Goal: Task Accomplishment & Management: Use online tool/utility

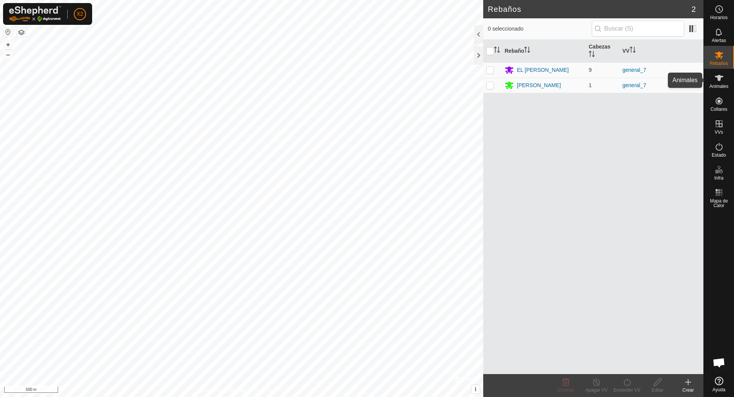
click at [727, 79] on div "Animales" at bounding box center [719, 80] width 30 height 23
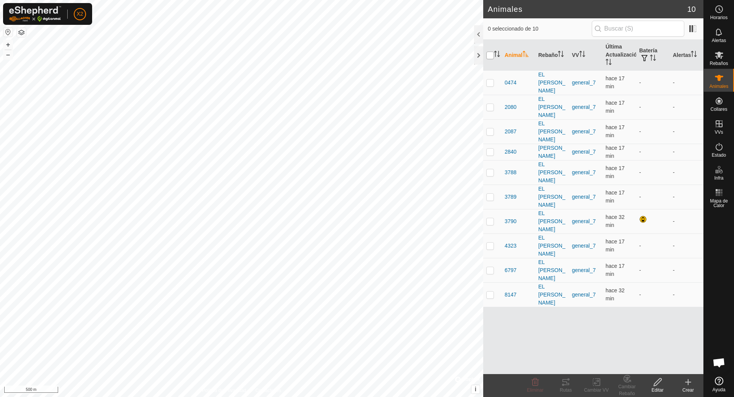
click at [491, 52] on input "checkbox" at bounding box center [490, 56] width 8 height 8
checkbox input "true"
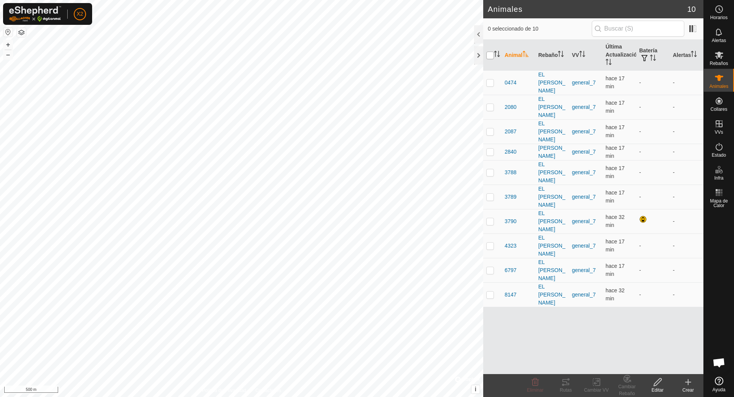
checkbox input "true"
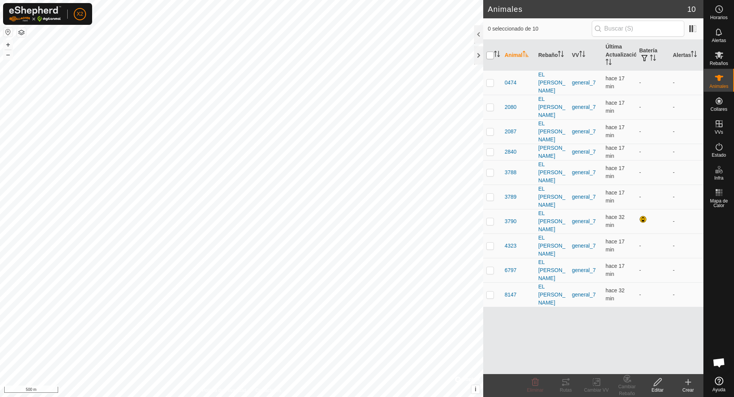
checkbox input "true"
click at [564, 384] on icon at bounding box center [563, 385] width 2 height 2
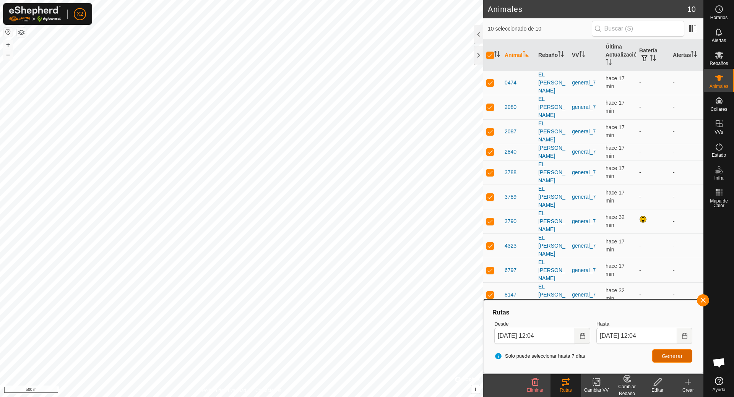
click at [658, 356] on button "Generar" at bounding box center [672, 355] width 40 height 13
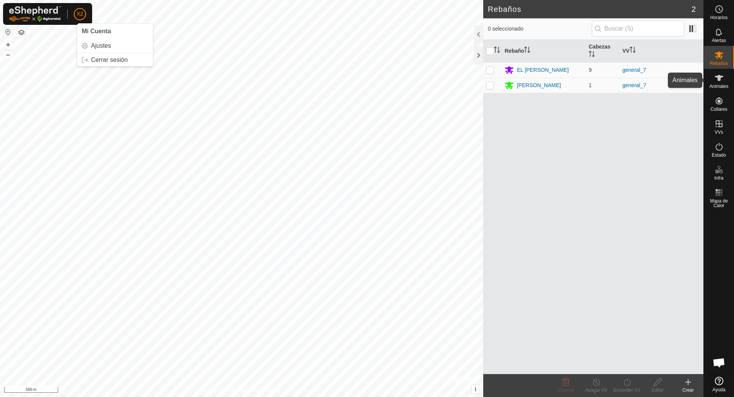
click at [719, 85] on span "Animales" at bounding box center [719, 86] width 19 height 5
click at [725, 79] on es-animals-svg-icon at bounding box center [719, 78] width 14 height 12
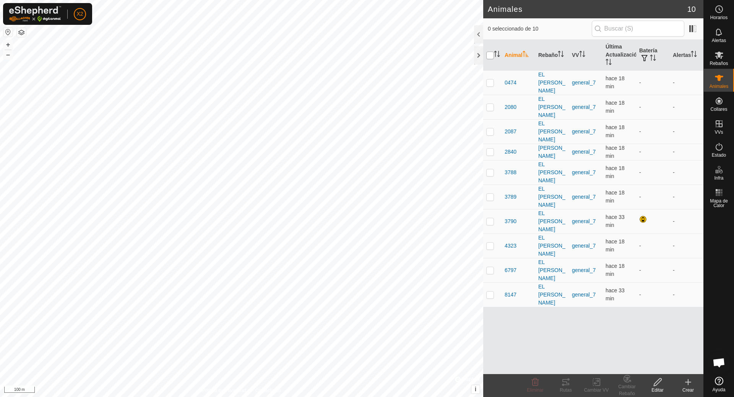
click at [490, 52] on input "checkbox" at bounding box center [490, 56] width 8 height 8
checkbox input "true"
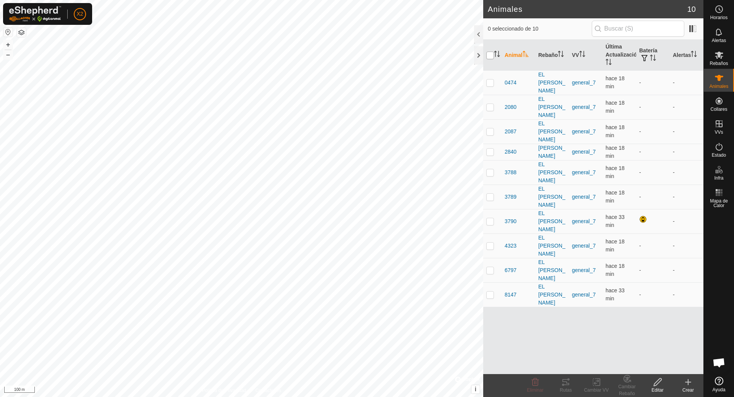
checkbox input "true"
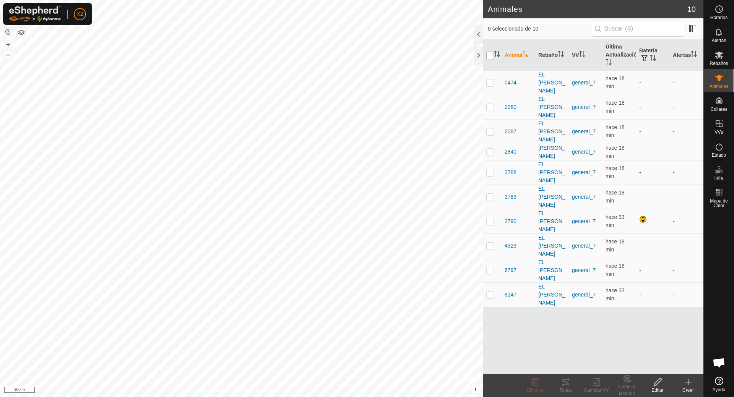
checkbox input "true"
click at [566, 388] on div "Rutas" at bounding box center [566, 390] width 31 height 7
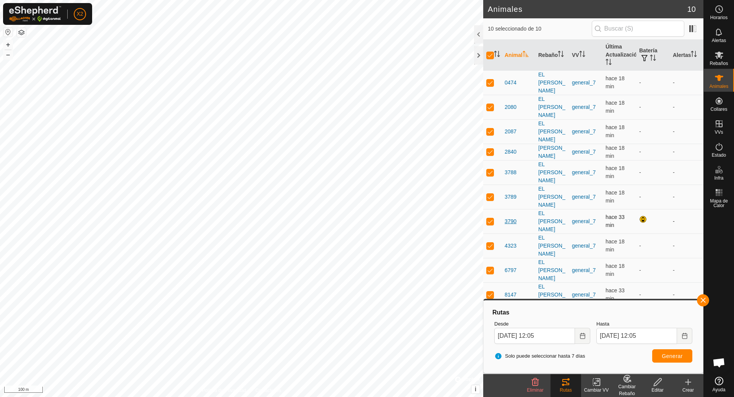
click at [511, 218] on span "3790" at bounding box center [511, 222] width 12 height 8
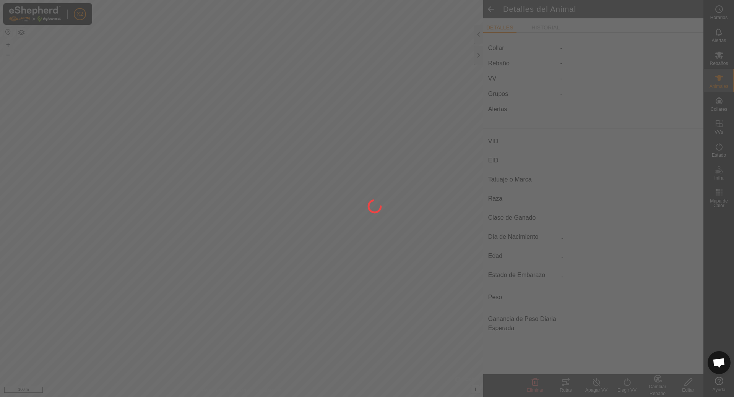
type input "3790"
type input "000010904343790"
type input "-"
type input "CREUAT"
type input "-"
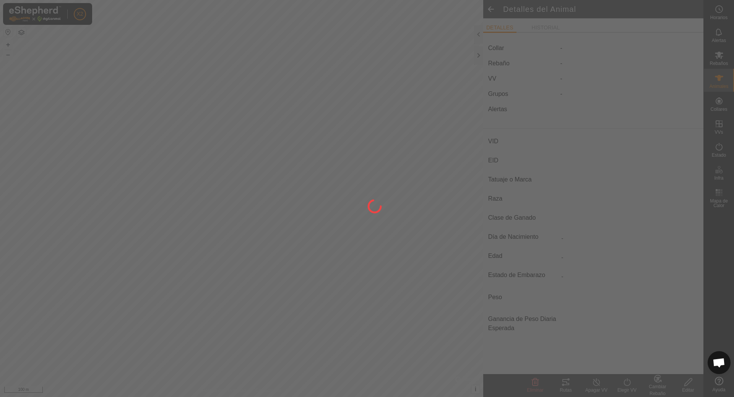
type input "06/2014"
type input "11 years 5 months"
type input "0 kg"
type input "-"
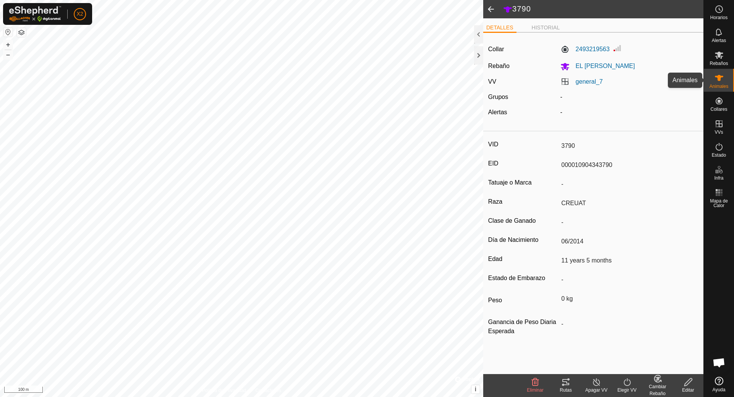
click at [723, 79] on icon at bounding box center [719, 77] width 9 height 9
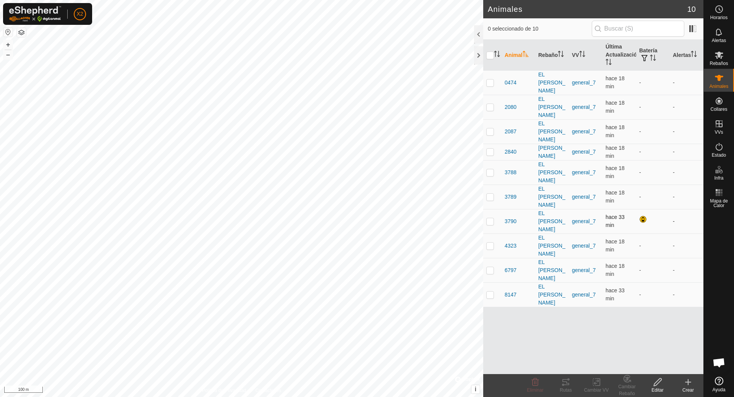
click at [491, 218] on p-checkbox at bounding box center [490, 221] width 8 height 6
checkbox input "true"
click at [569, 387] on icon at bounding box center [565, 382] width 9 height 9
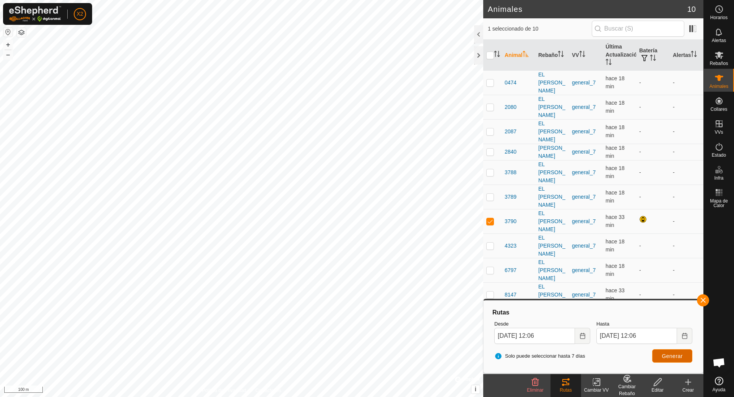
click at [672, 356] on span "Generar" at bounding box center [672, 356] width 21 height 6
